Goal: Communication & Community: Ask a question

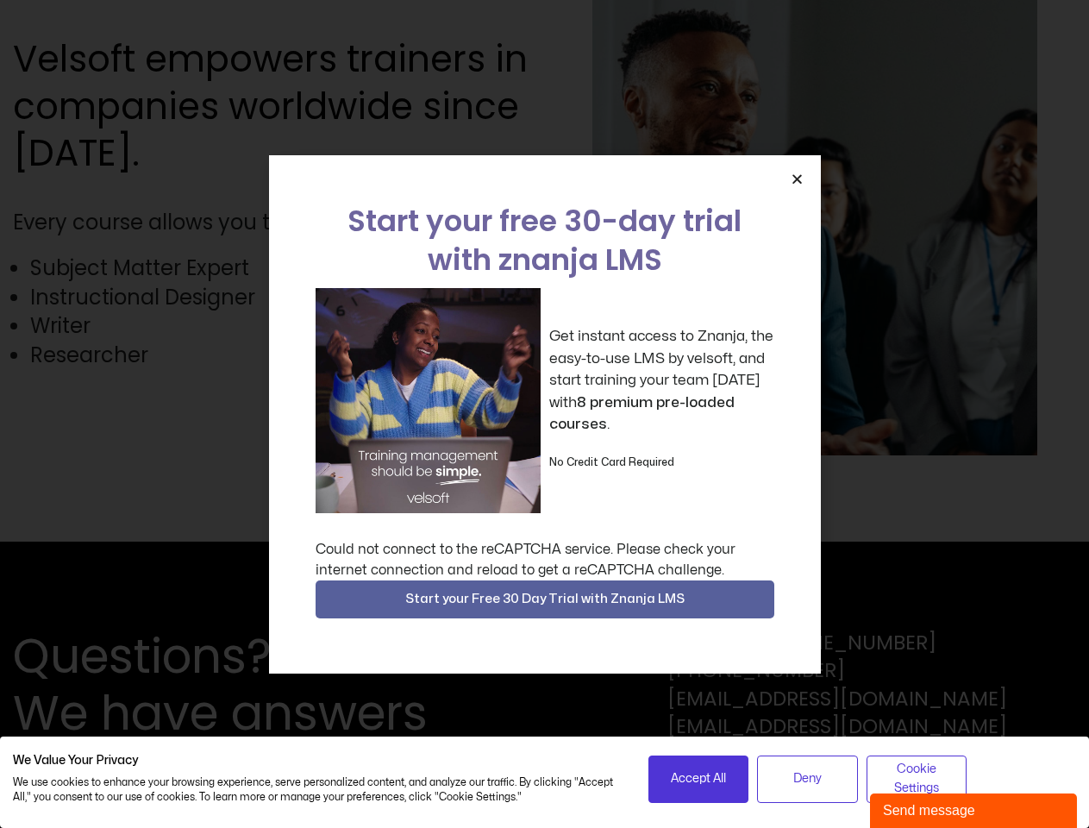
click at [544, 414] on div "Get instant access to Znanja, the easy-to-use LMS by velsoft, and start trainin…" at bounding box center [545, 400] width 459 height 225
click at [797, 179] on icon "Close" at bounding box center [797, 179] width 13 height 13
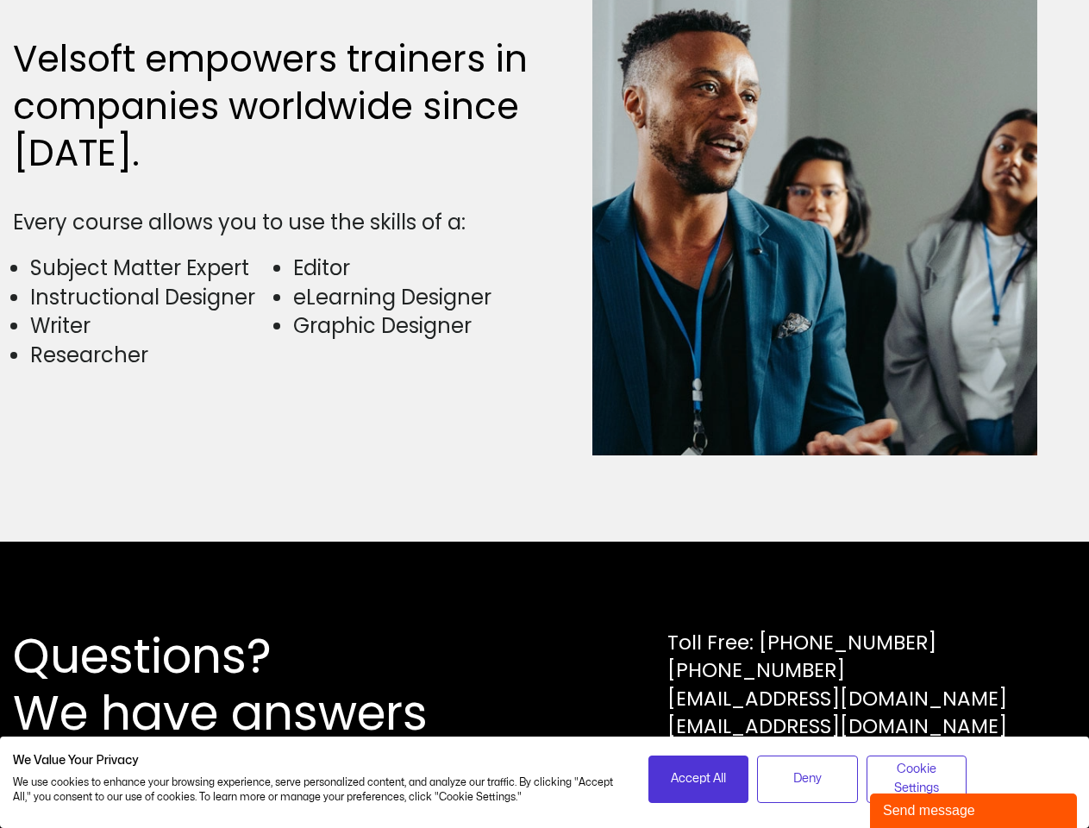
click at [545, 599] on div "Questions? We have answers Toll Free: [PHONE_NUMBER] [PHONE_NUMBER] [EMAIL_ADDR…" at bounding box center [544, 685] width 1089 height 286
click at [699, 779] on span "Accept All" at bounding box center [698, 778] width 55 height 19
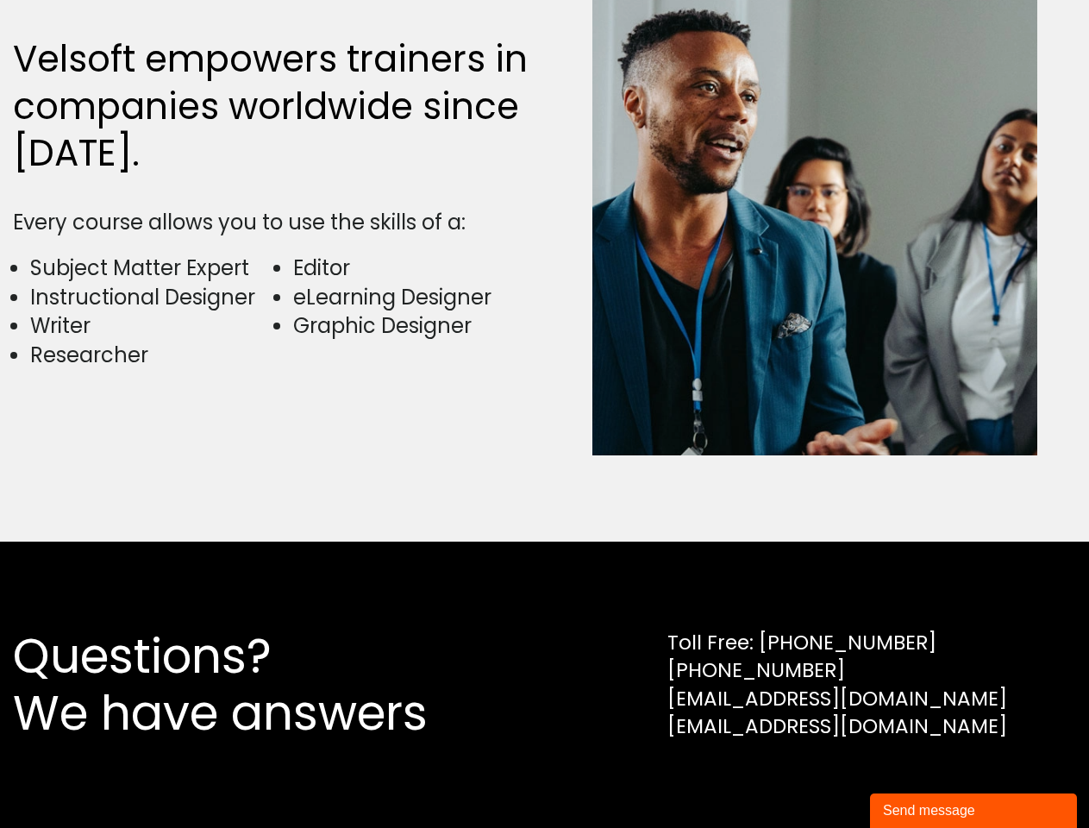
click at [807, 779] on div "Questions? We have answers Toll Free: [PHONE_NUMBER] [PHONE_NUMBER] [EMAIL_ADDR…" at bounding box center [544, 685] width 1089 height 286
click at [917, 779] on div "Questions? We have answers Toll Free: [PHONE_NUMBER] [PHONE_NUMBER] [EMAIL_ADDR…" at bounding box center [544, 685] width 1089 height 286
click at [974, 811] on div "Send message" at bounding box center [973, 810] width 181 height 21
